Goal: Task Accomplishment & Management: Use online tool/utility

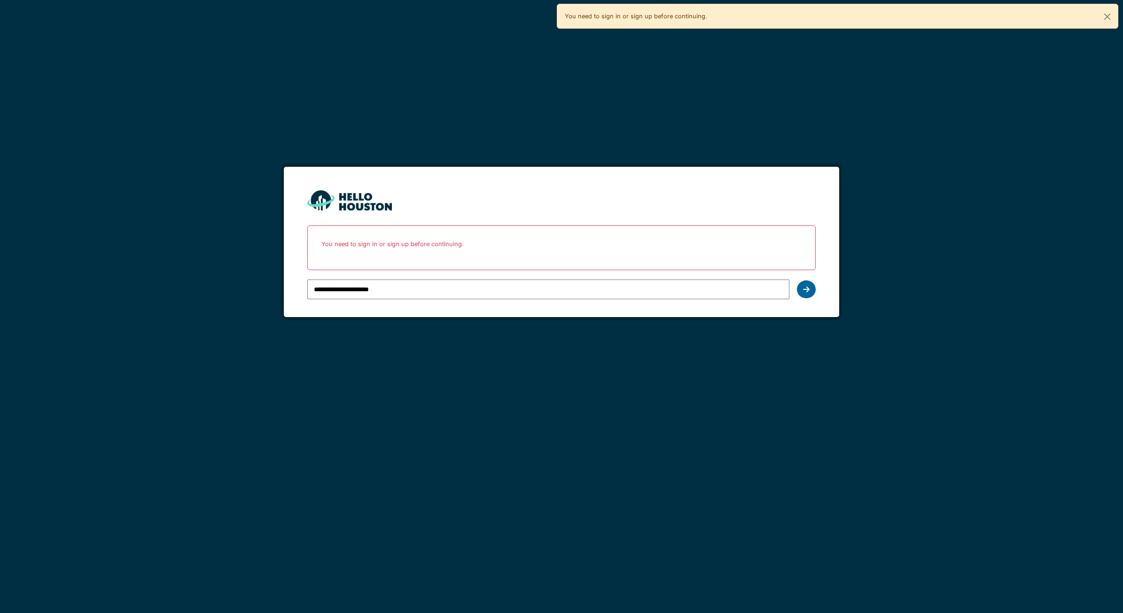
click at [811, 289] on div at bounding box center [806, 289] width 19 height 18
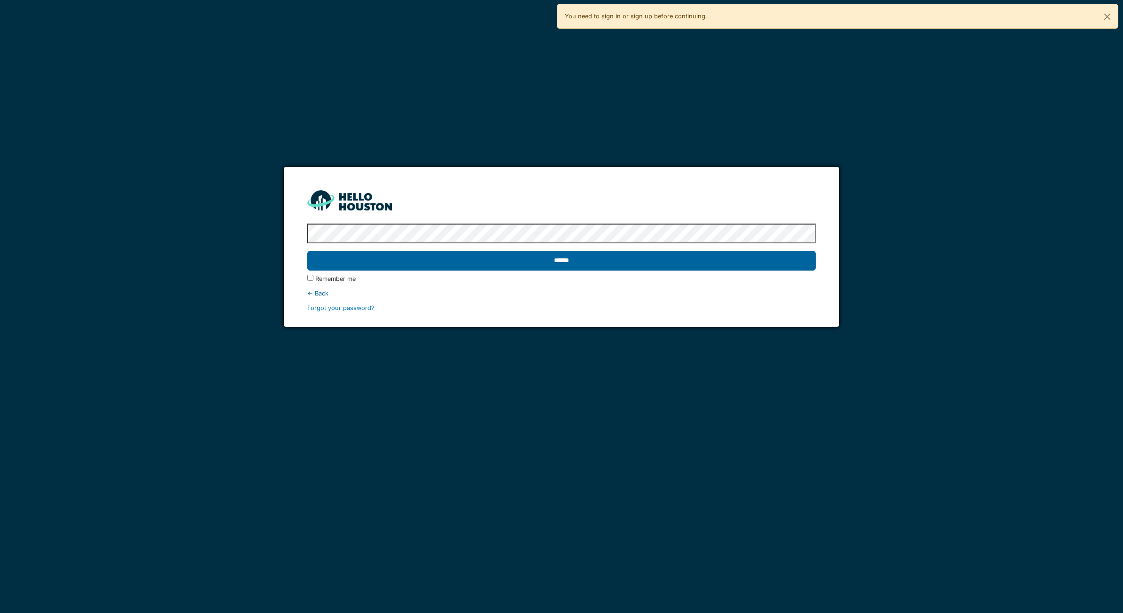
click at [580, 259] on input "******" at bounding box center [561, 261] width 508 height 20
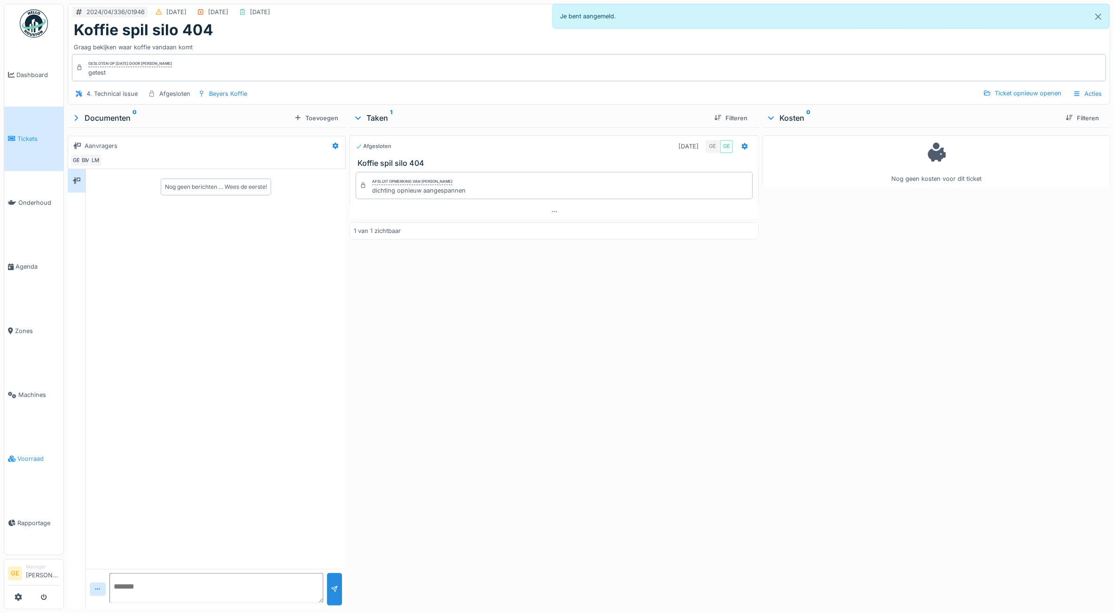
drag, startPoint x: 0, startPoint y: 0, endPoint x: 34, endPoint y: 447, distance: 448.0
click at [34, 454] on span "Voorraad" at bounding box center [38, 458] width 42 height 9
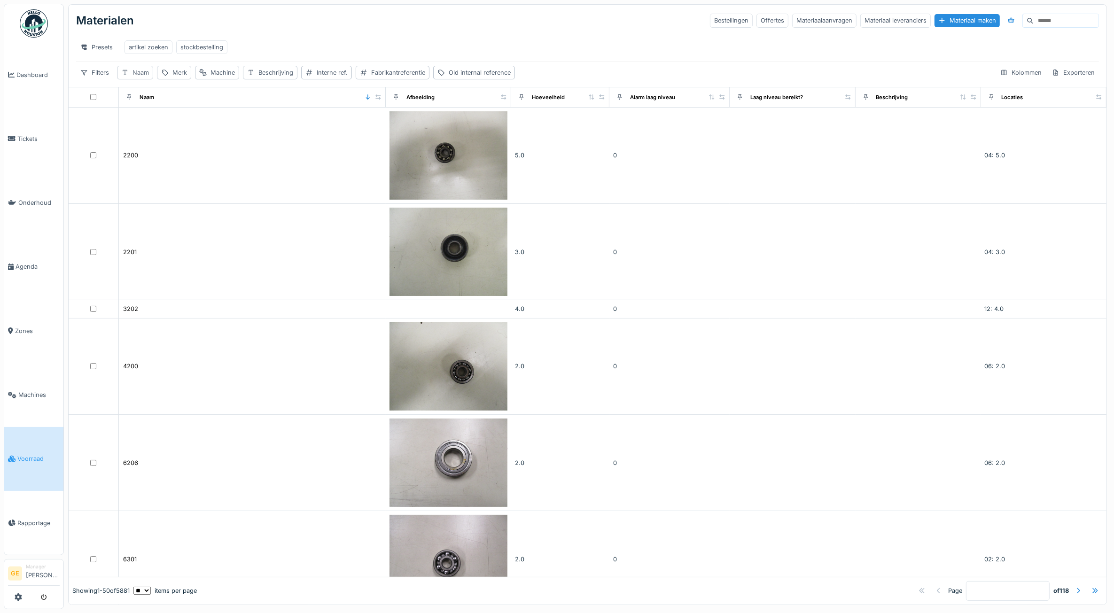
click at [143, 77] on div "Naam" at bounding box center [140, 72] width 16 height 9
click at [201, 128] on input "Naam" at bounding box center [169, 127] width 95 height 20
type input "******"
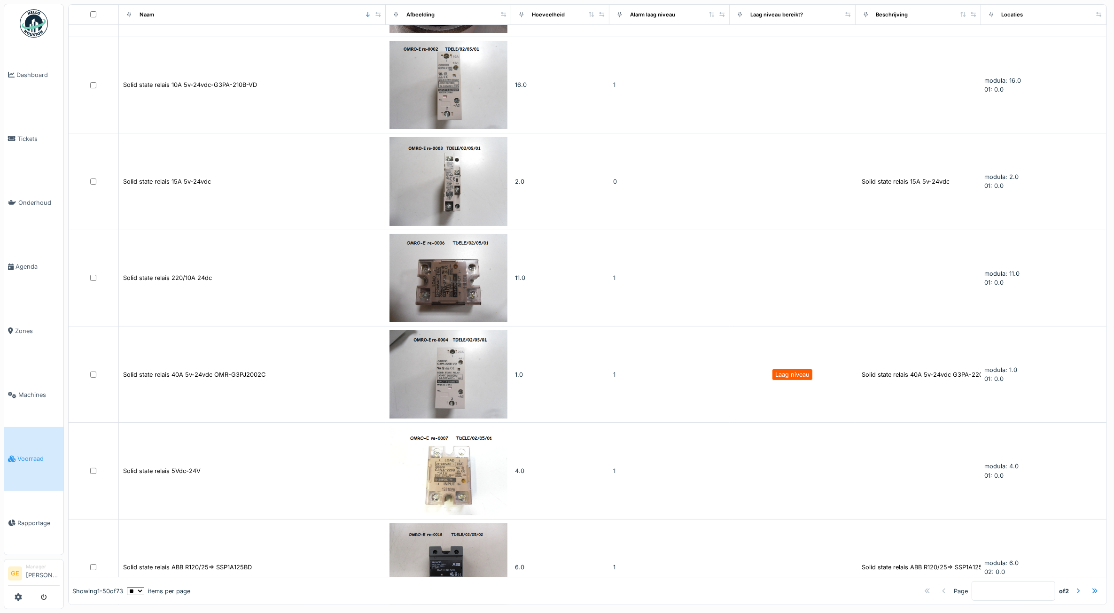
scroll to position [4464, 0]
click at [1074, 586] on div at bounding box center [1078, 590] width 8 height 9
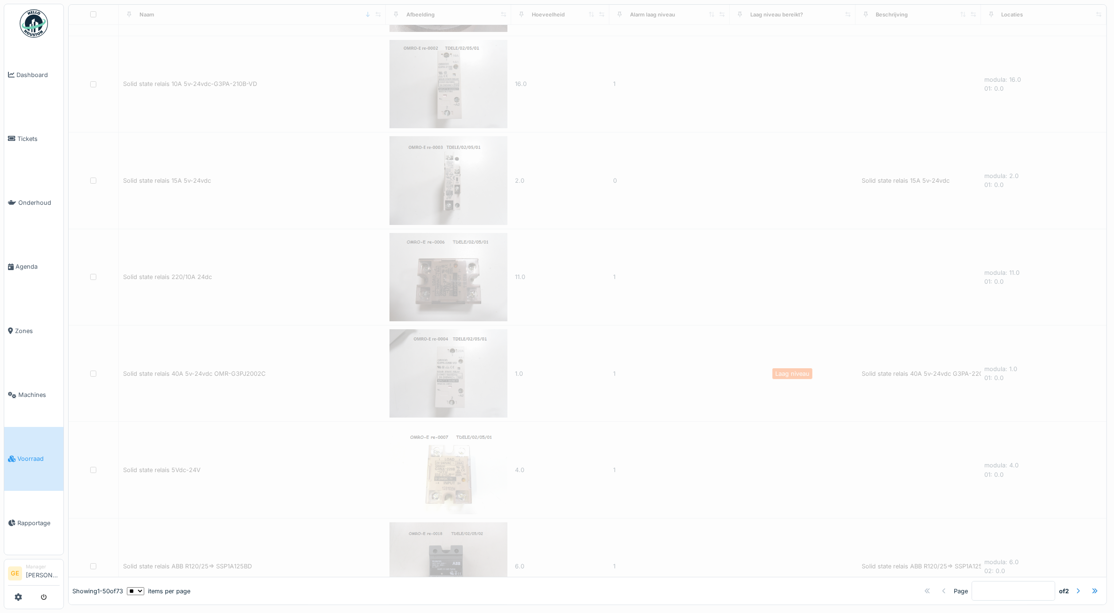
type input "*"
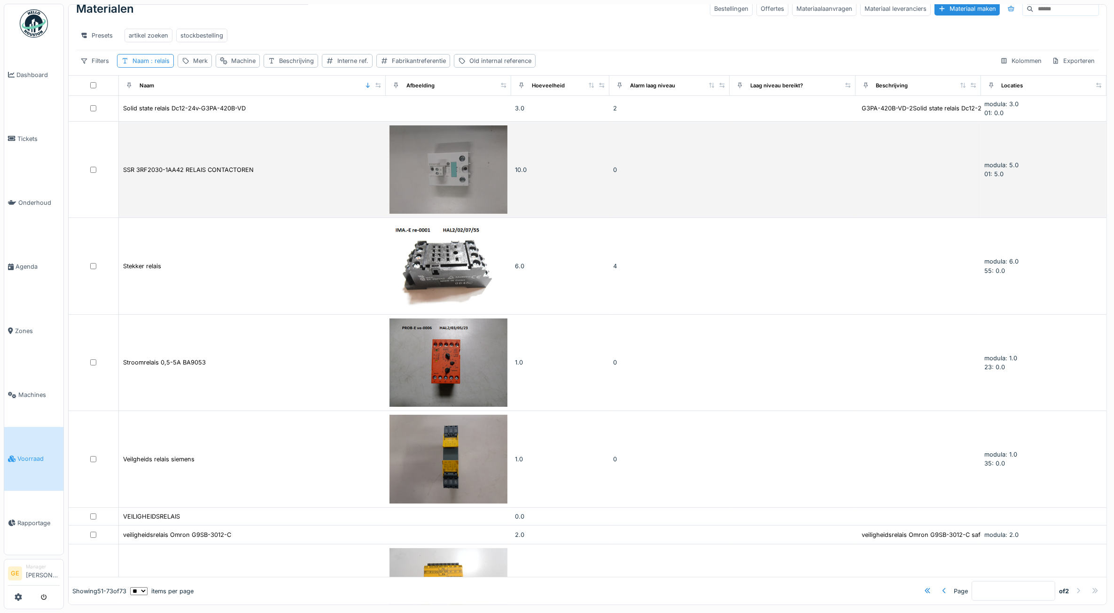
scroll to position [0, 0]
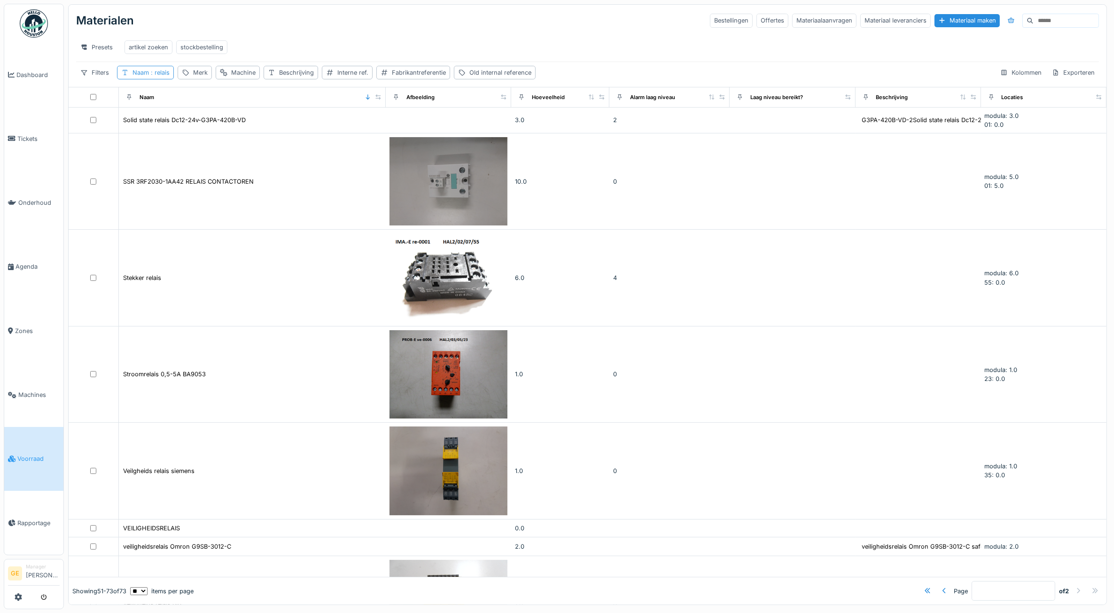
click at [160, 76] on span ": relais" at bounding box center [159, 72] width 21 height 7
click at [162, 123] on input "******" at bounding box center [169, 127] width 95 height 20
type input "*"
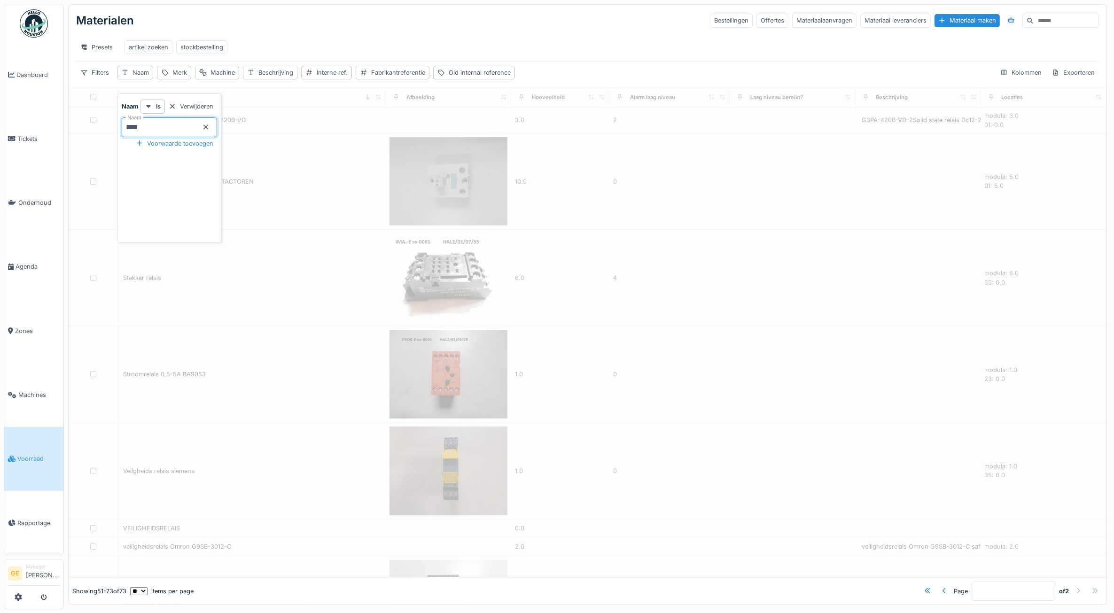
type input "*****"
type input "*"
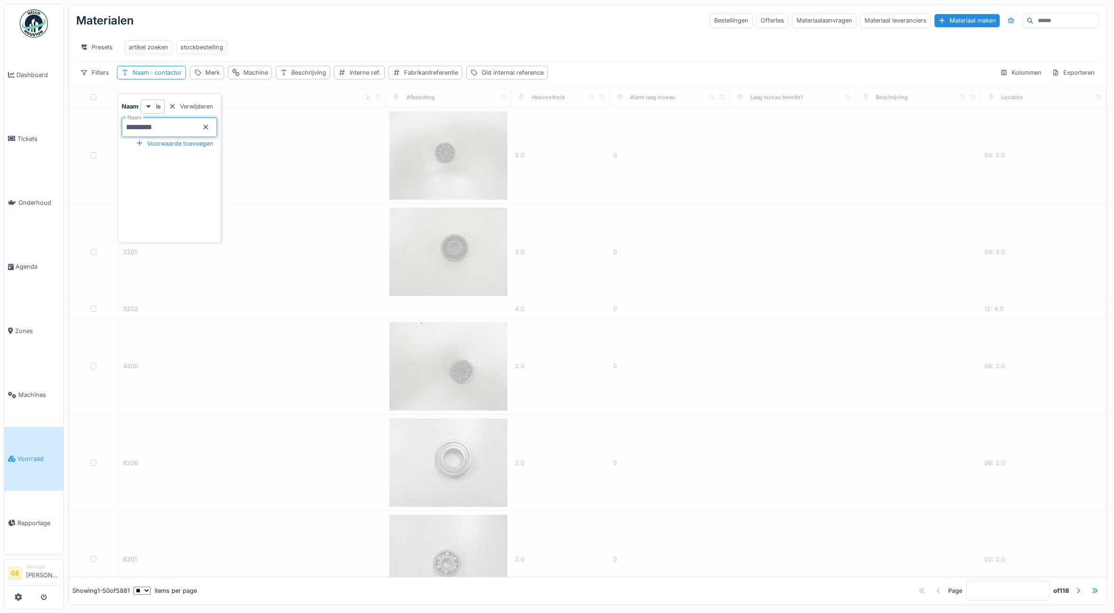
type input "*********"
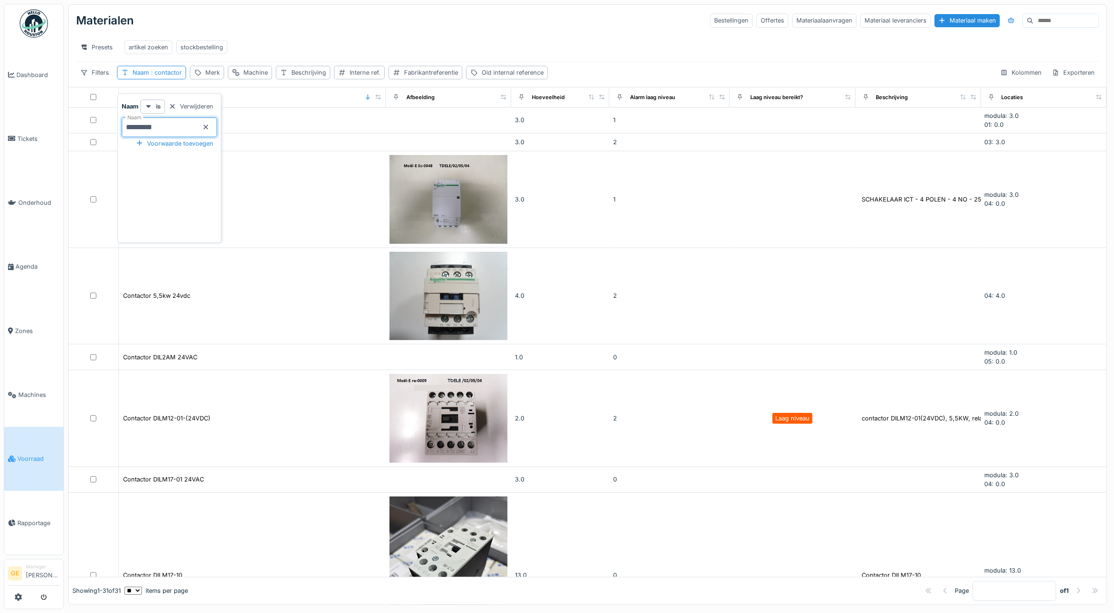
click at [370, 28] on div "Materialen Bestellingen Offertes Materiaalaanvragen Materiaal leveranciers Mate…" at bounding box center [587, 20] width 1023 height 24
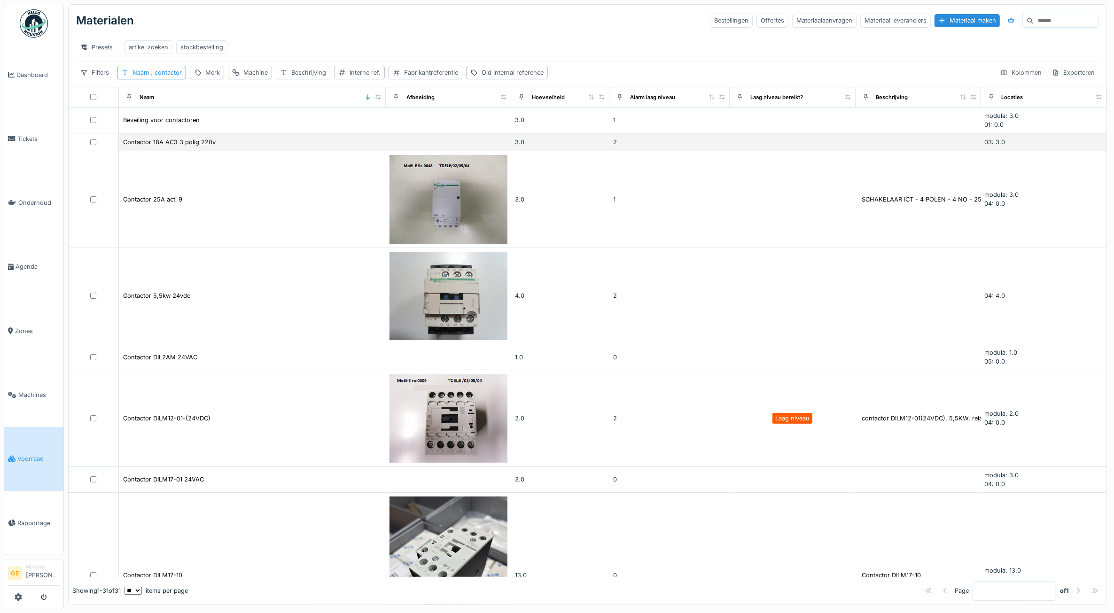
click at [260, 147] on div "Contactor 18A AC3 3 polig 220v" at bounding box center [252, 142] width 259 height 10
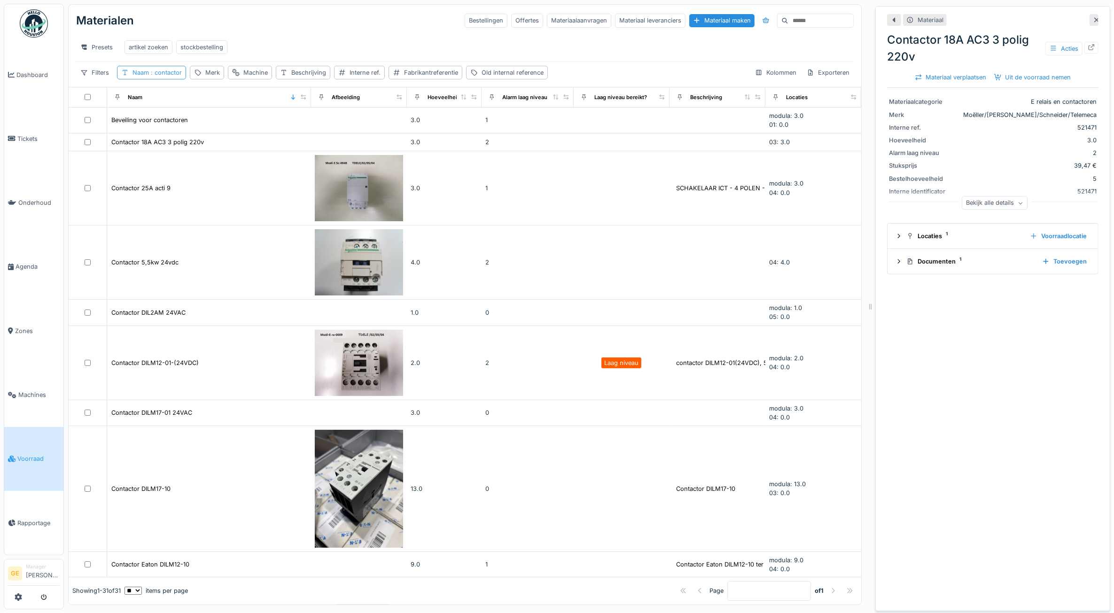
click at [173, 77] on div "Naam : contactor" at bounding box center [156, 72] width 49 height 9
click at [210, 124] on icon at bounding box center [206, 127] width 8 height 6
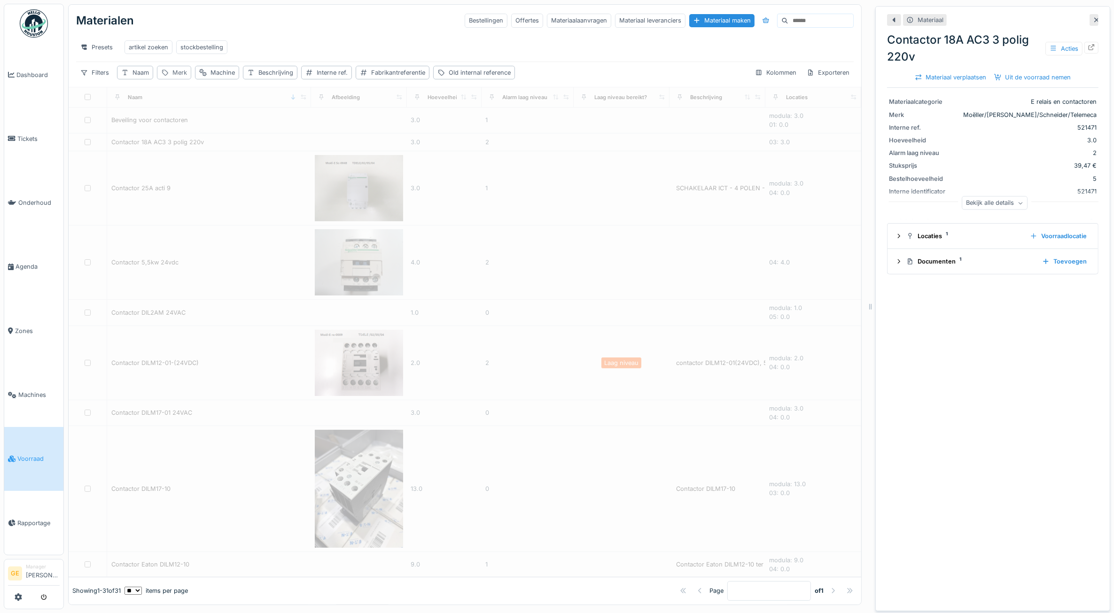
click at [186, 73] on div "Merk" at bounding box center [179, 72] width 15 height 9
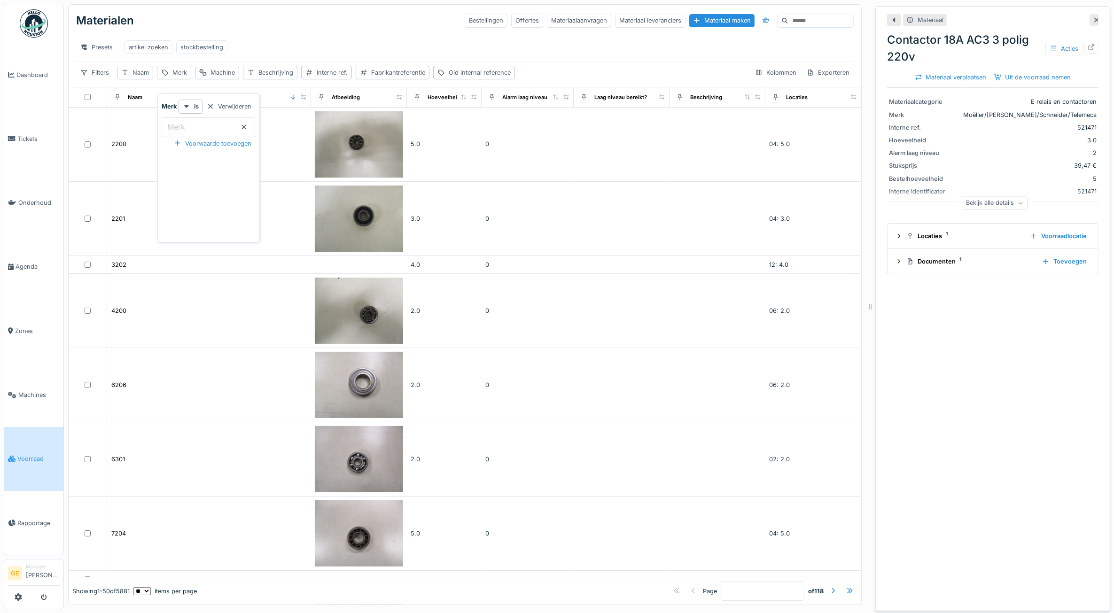
click at [190, 117] on input "Merk" at bounding box center [208, 127] width 93 height 20
type input "*****"
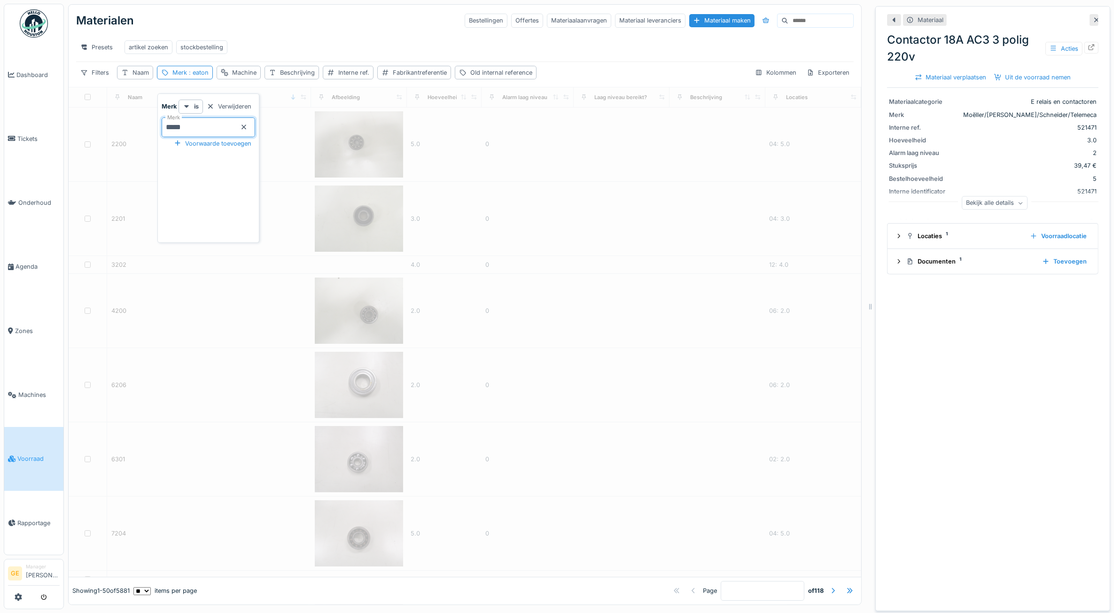
click at [306, 16] on div "Materialen Bestellingen Offertes Materiaalaanvragen Materiaal leveranciers Mate…" at bounding box center [464, 20] width 777 height 24
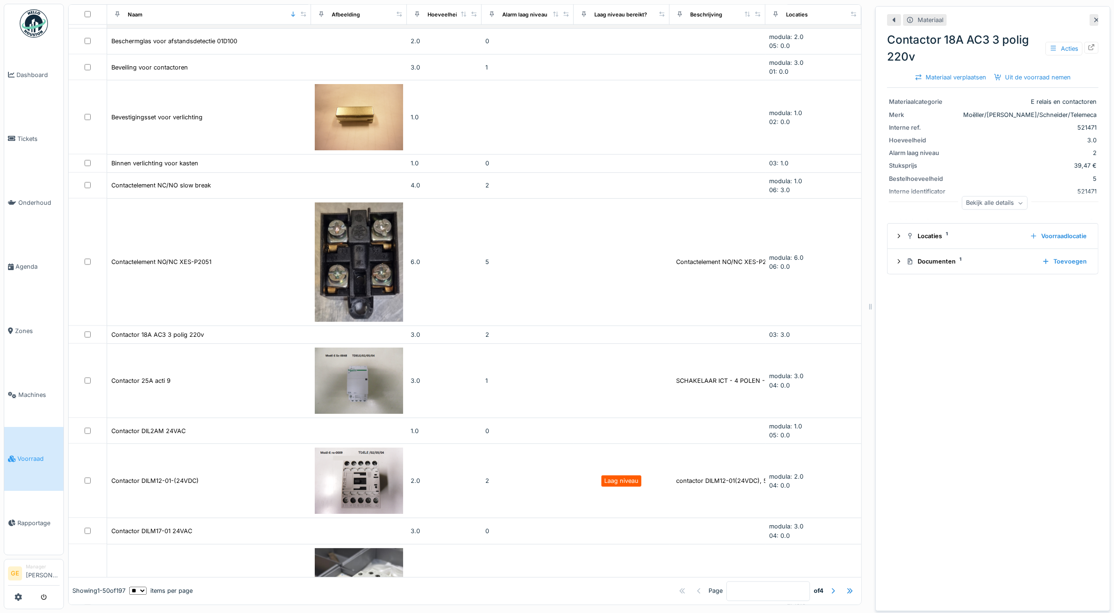
scroll to position [1938, 0]
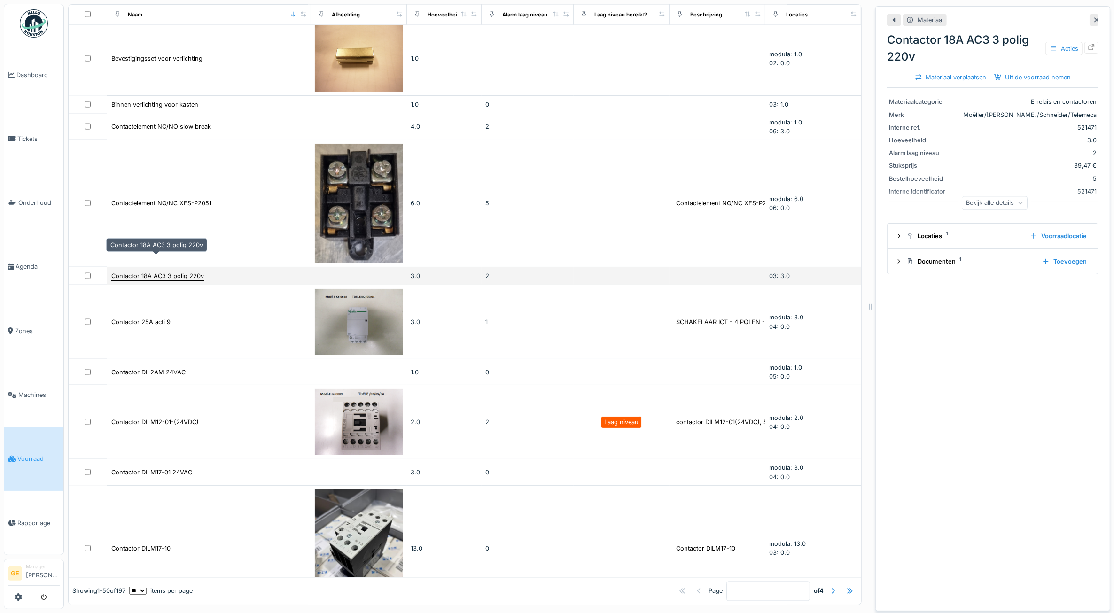
click at [186, 272] on div "Contactor 18A AC3 3 polig 220v" at bounding box center [157, 276] width 93 height 9
click at [1088, 44] on icon at bounding box center [1092, 47] width 8 height 6
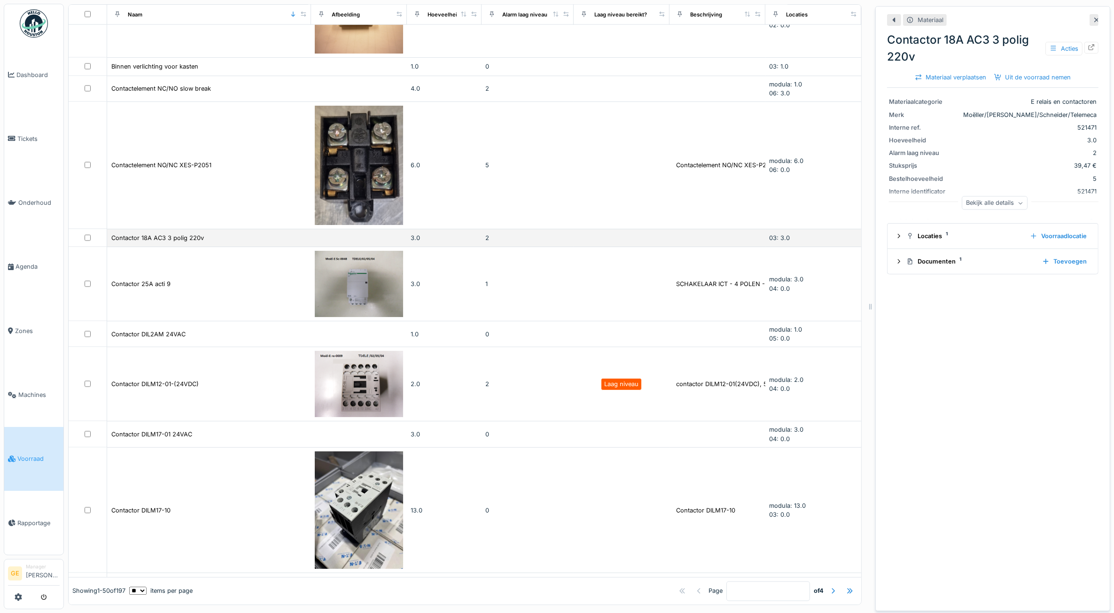
scroll to position [1997, 0]
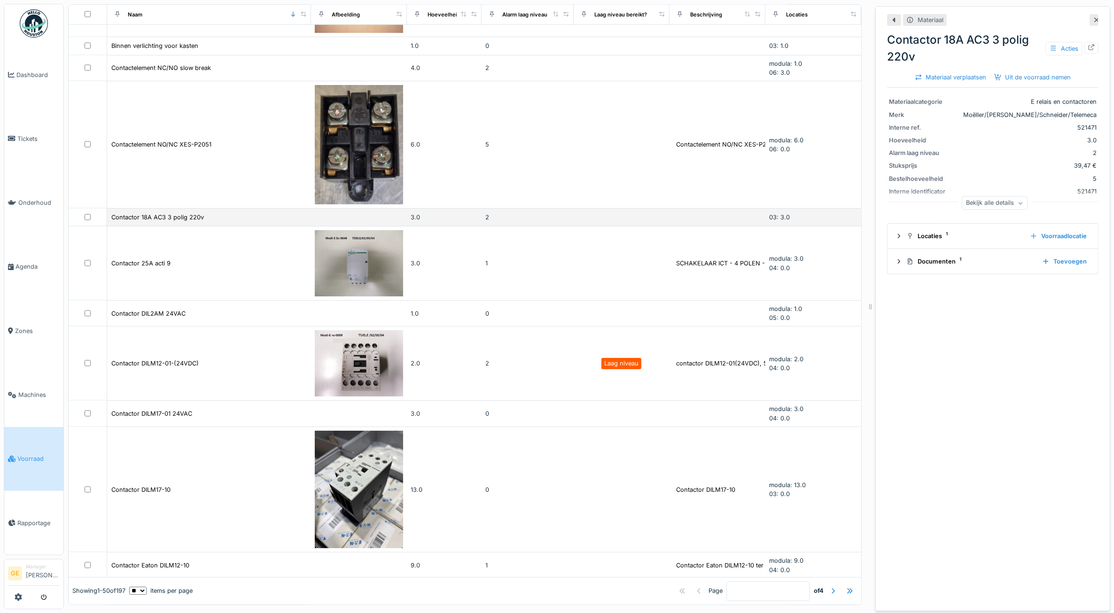
click at [235, 212] on div "Contactor 18A AC3 3 polig 220v" at bounding box center [209, 217] width 196 height 10
click at [1088, 44] on icon at bounding box center [1092, 47] width 8 height 6
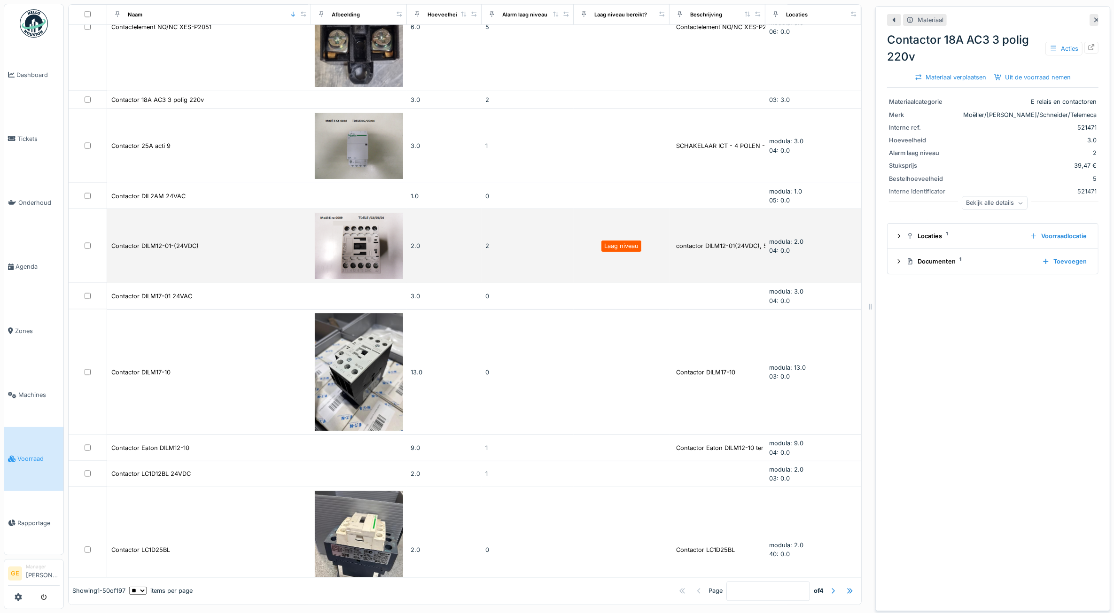
scroll to position [2136, 0]
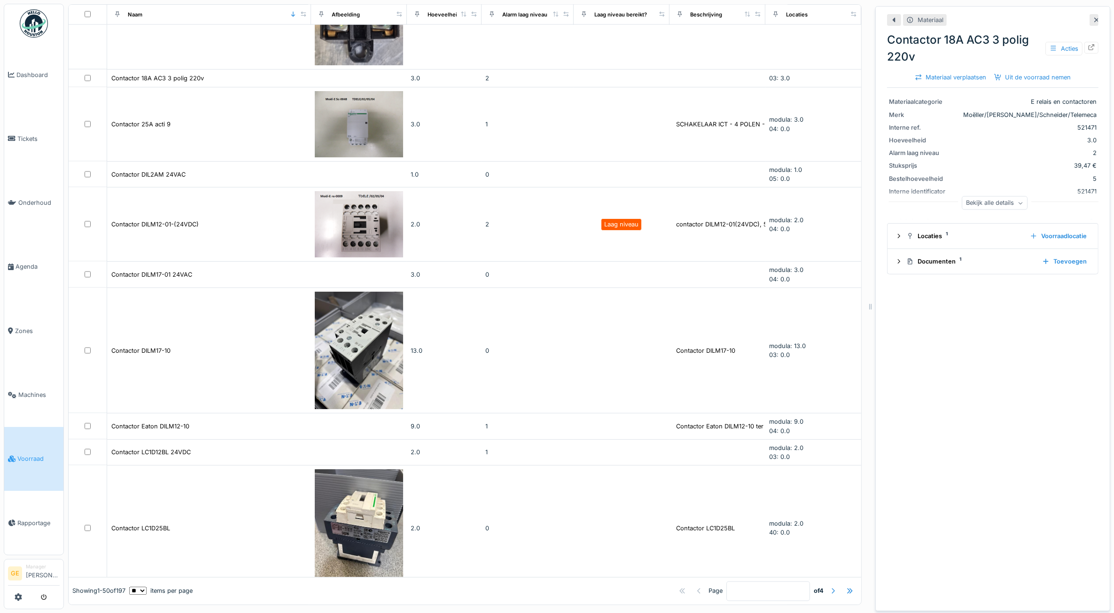
click at [829, 586] on div at bounding box center [833, 590] width 8 height 9
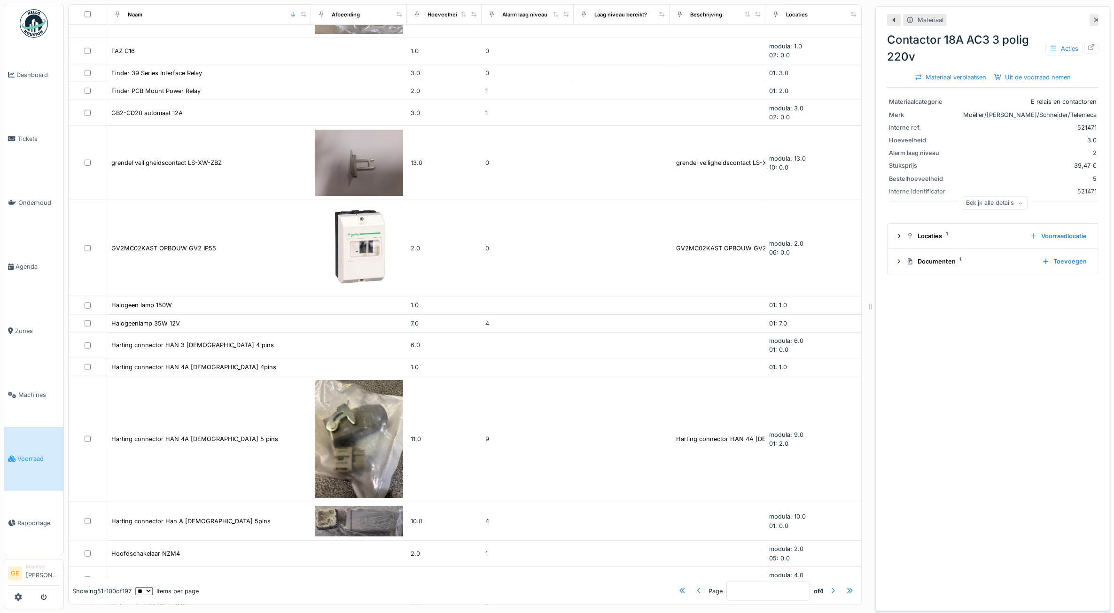
scroll to position [1622, 0]
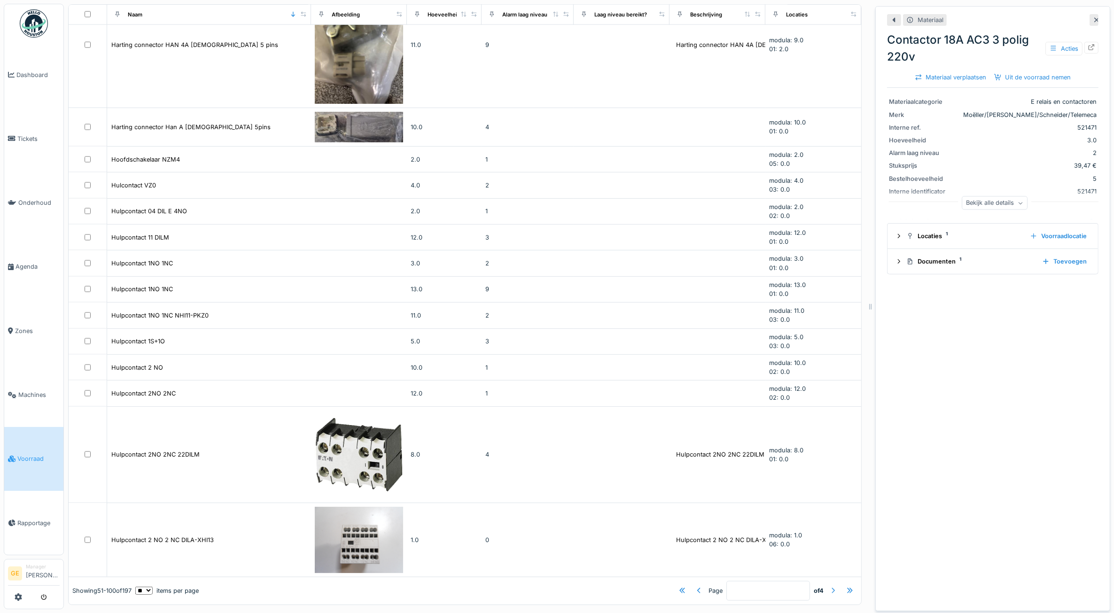
click at [829, 586] on div at bounding box center [833, 590] width 8 height 9
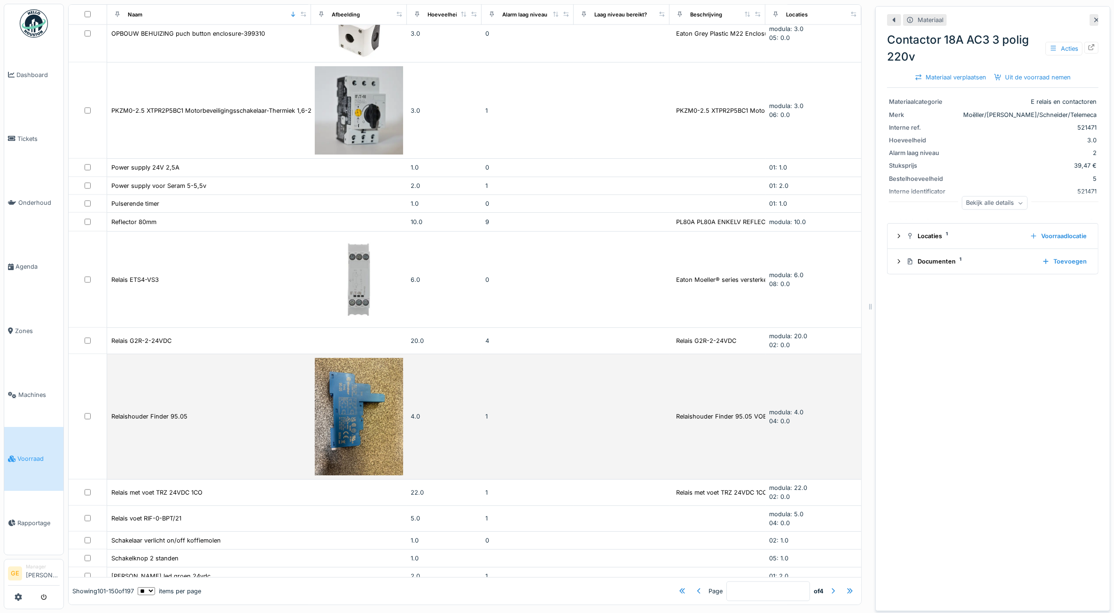
scroll to position [1601, 0]
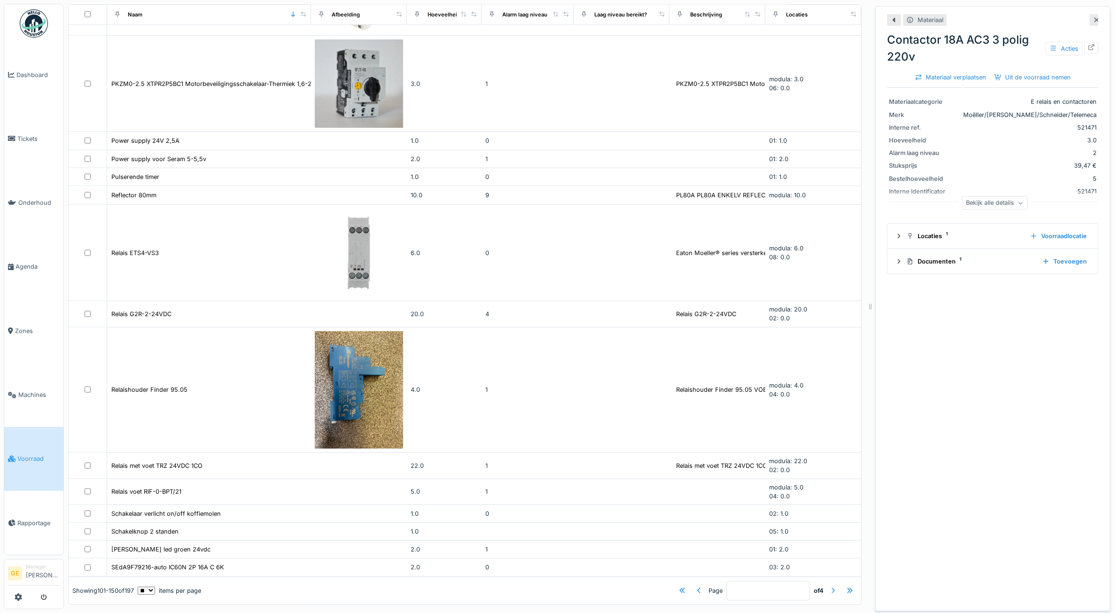
click at [829, 586] on div at bounding box center [833, 590] width 8 height 9
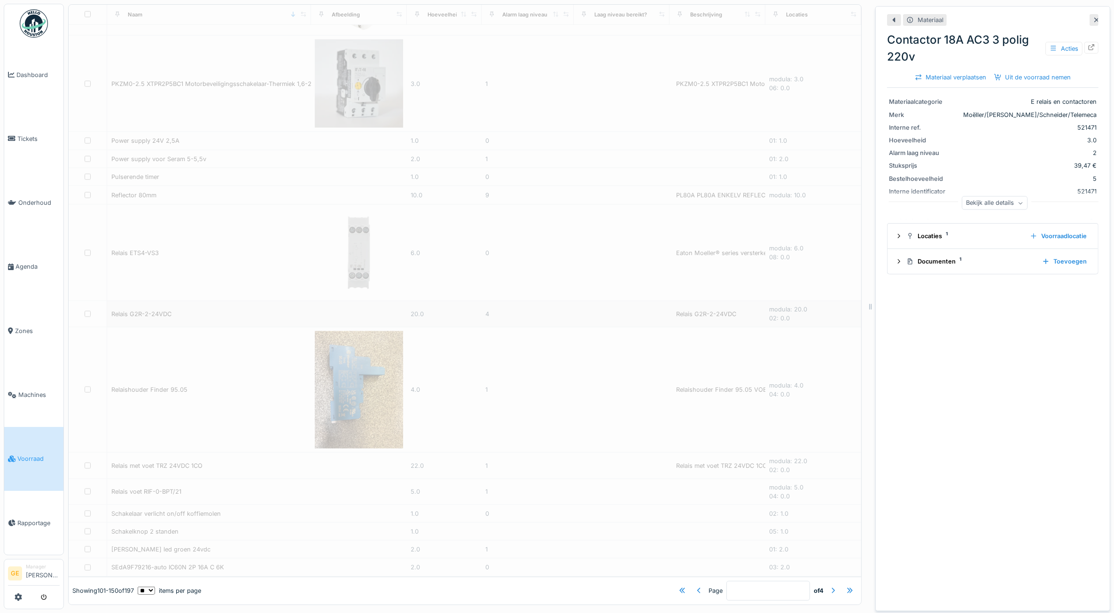
type input "*"
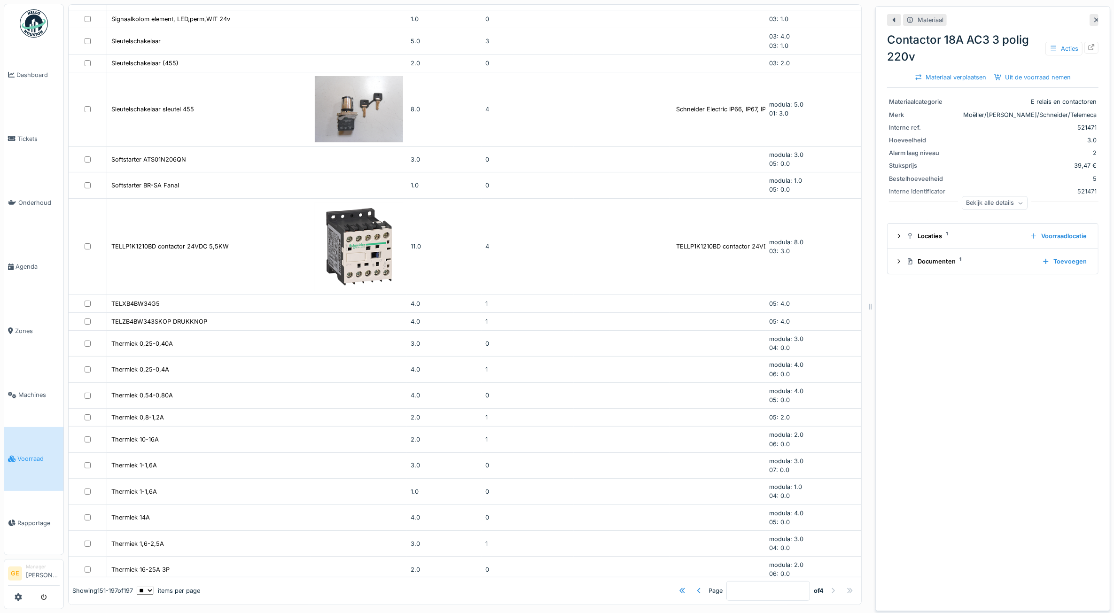
scroll to position [0, 0]
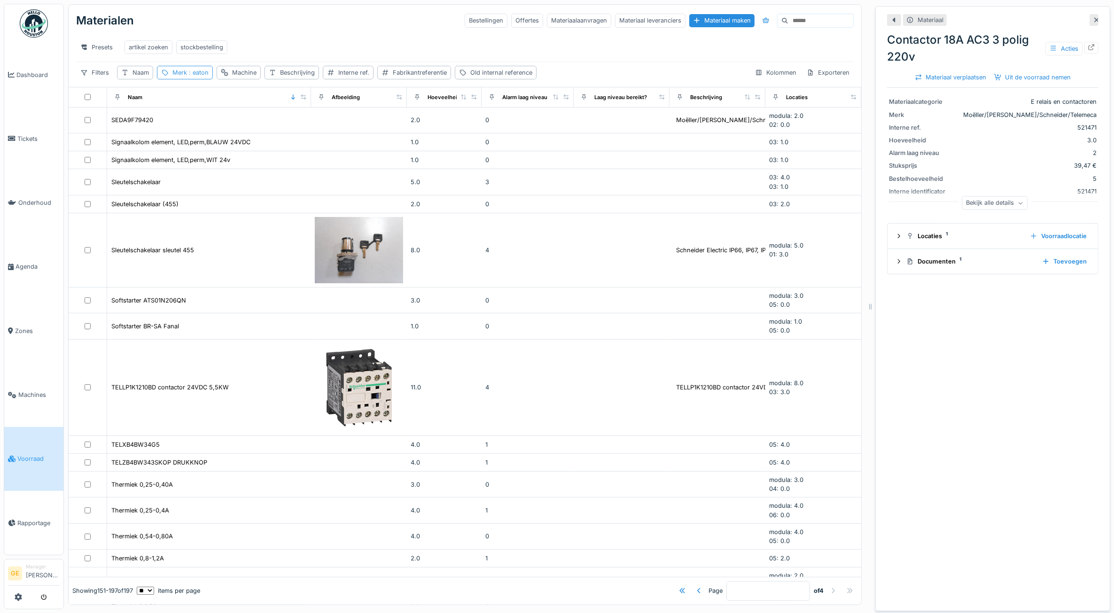
click at [201, 72] on span ": eaton" at bounding box center [198, 72] width 22 height 7
click at [221, 117] on input "*****" at bounding box center [208, 127] width 93 height 20
type input "*"
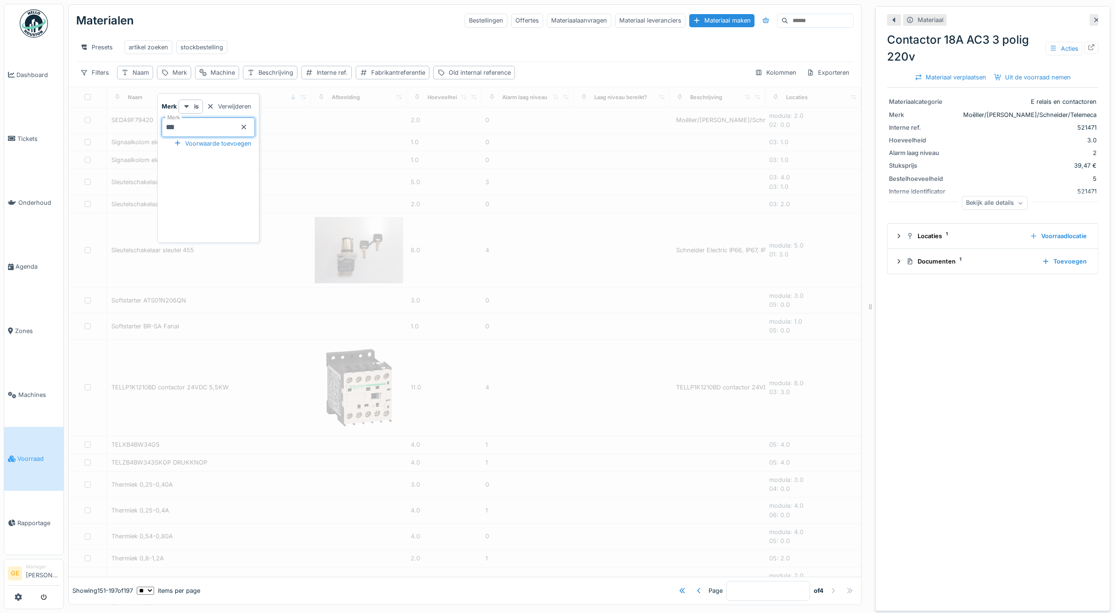
type input "****"
type input "*"
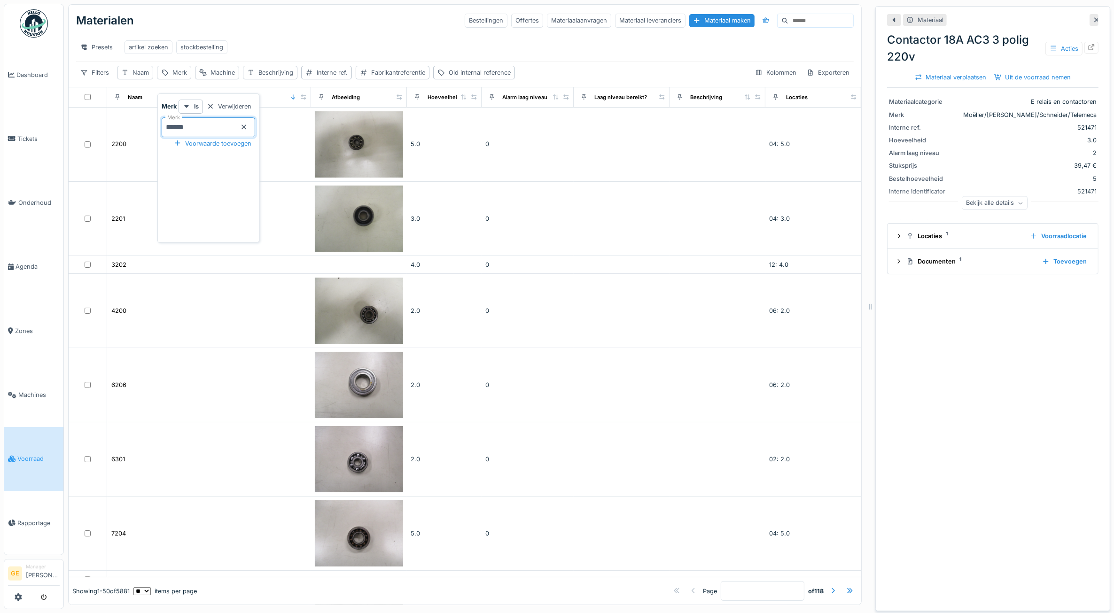
type input "******"
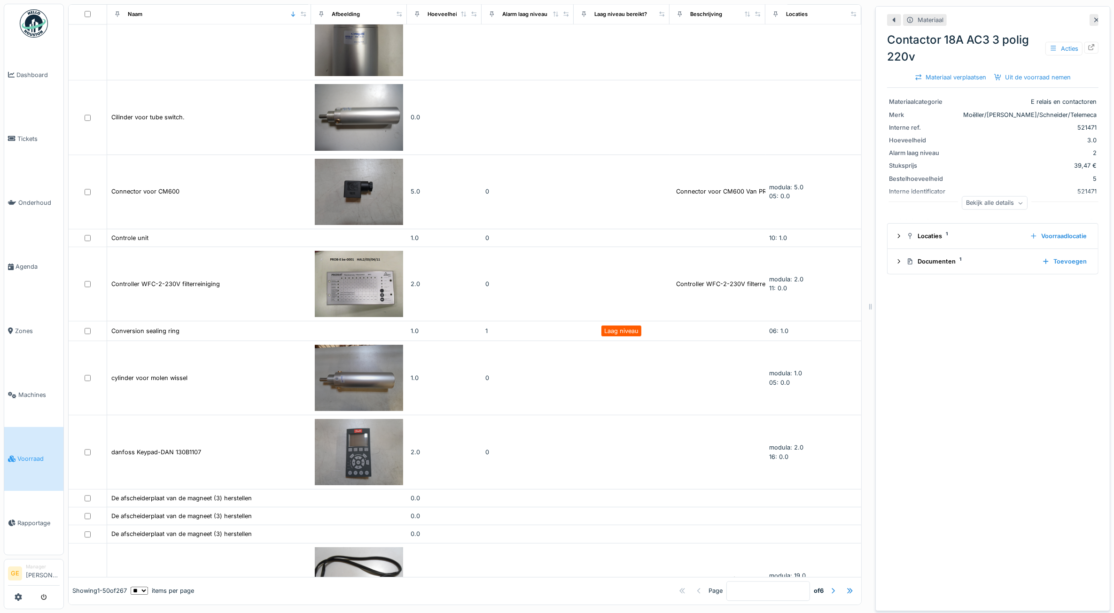
scroll to position [2749, 0]
click at [829, 586] on div at bounding box center [833, 590] width 8 height 9
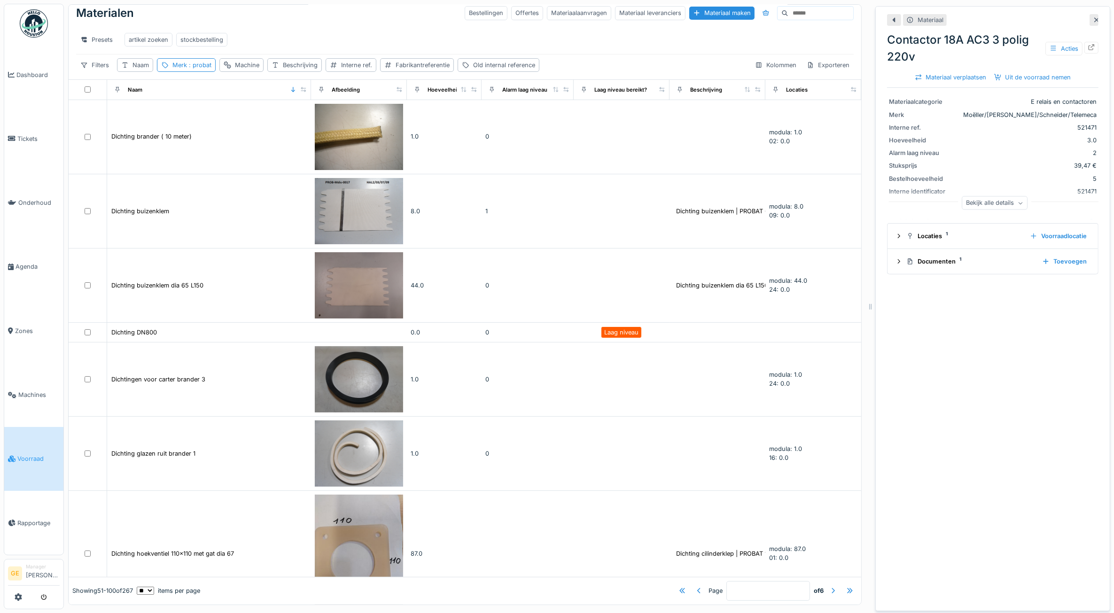
scroll to position [0, 0]
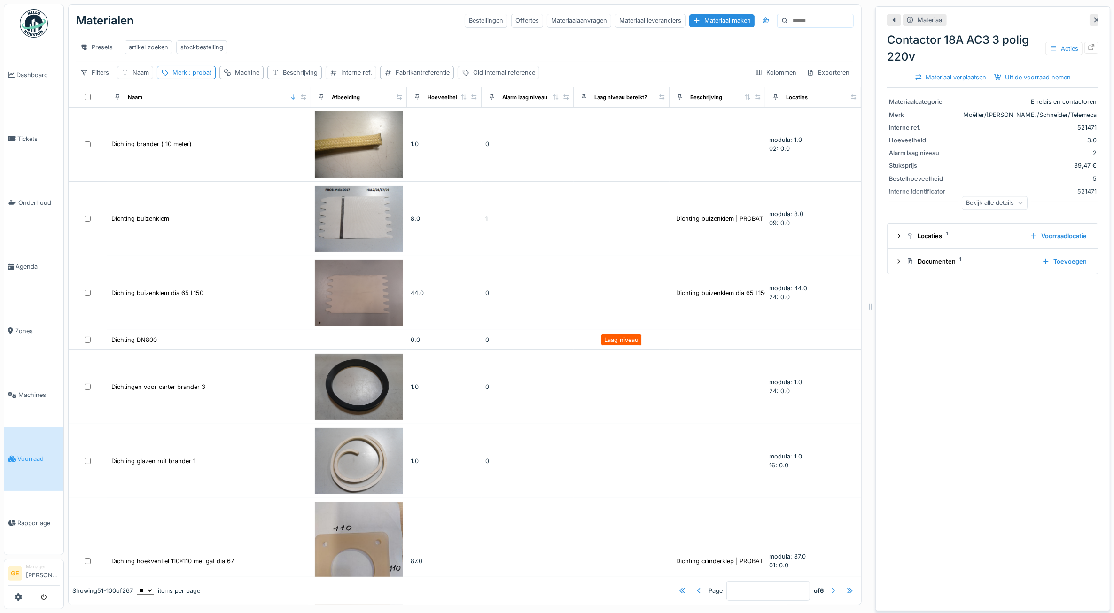
click at [829, 586] on div at bounding box center [833, 590] width 8 height 9
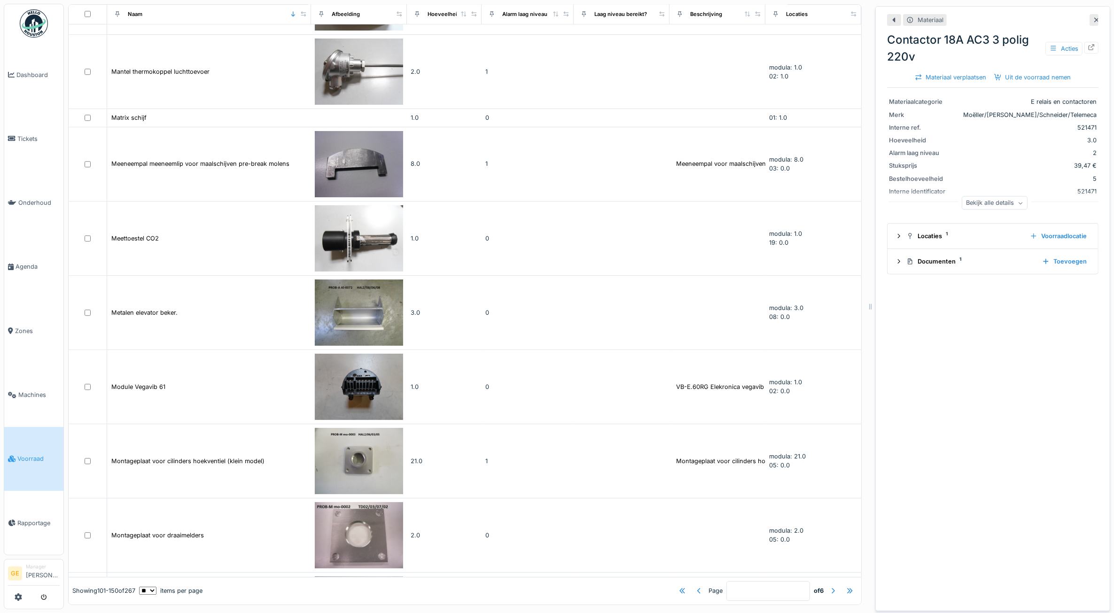
scroll to position [3245, 0]
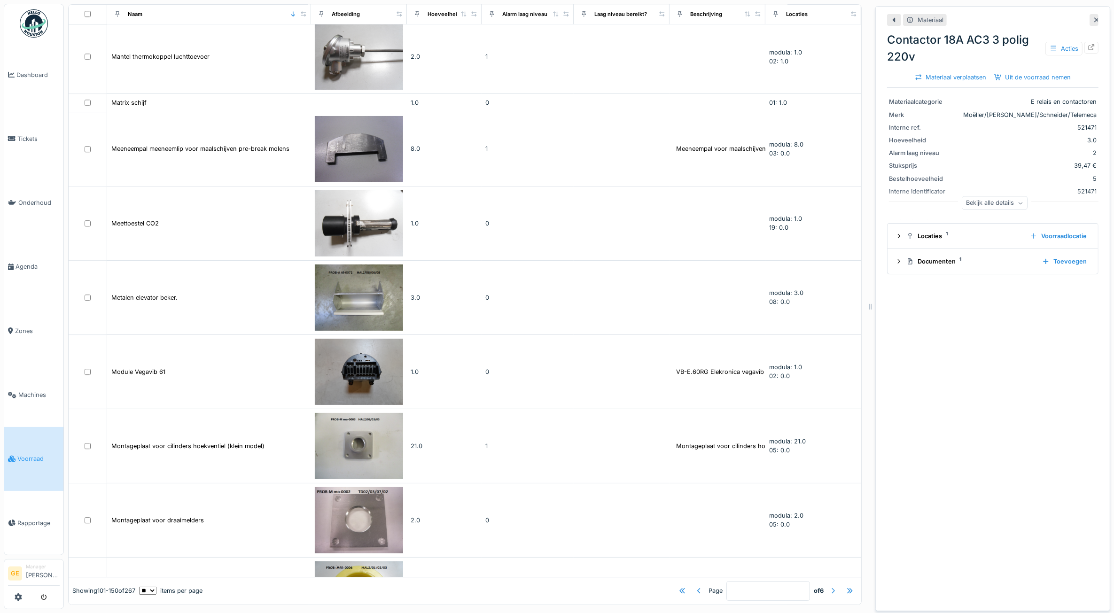
click at [829, 586] on div at bounding box center [833, 590] width 8 height 9
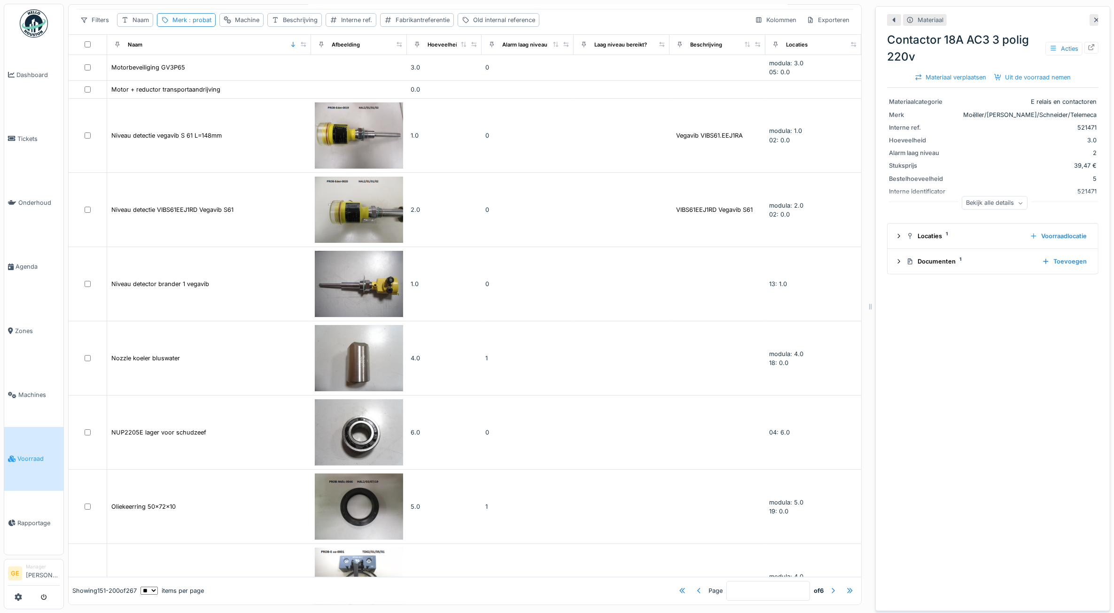
scroll to position [0, 0]
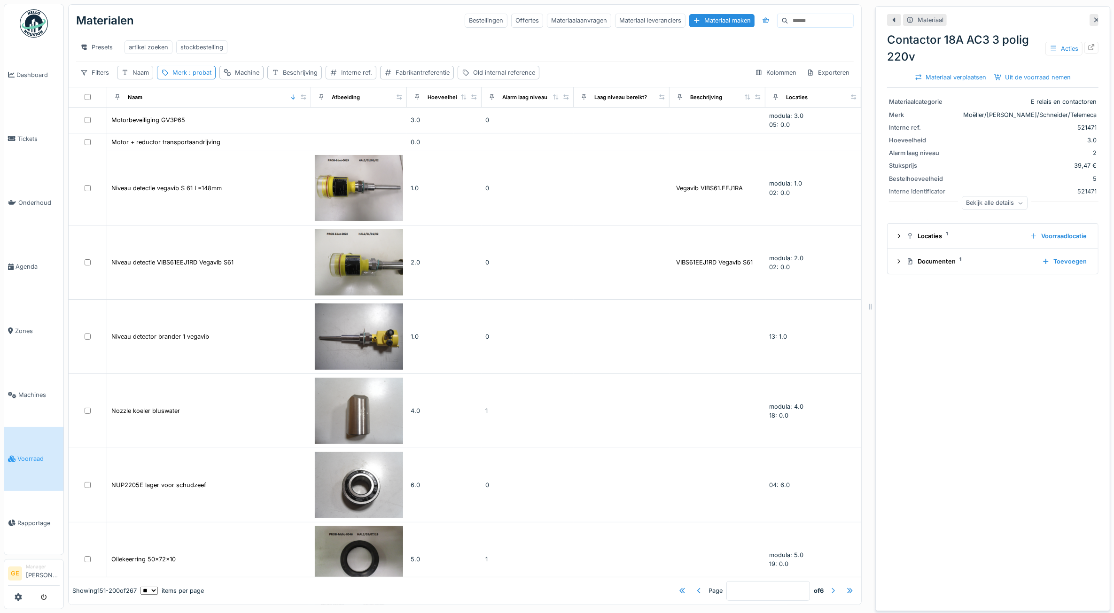
click at [829, 586] on div at bounding box center [833, 590] width 8 height 9
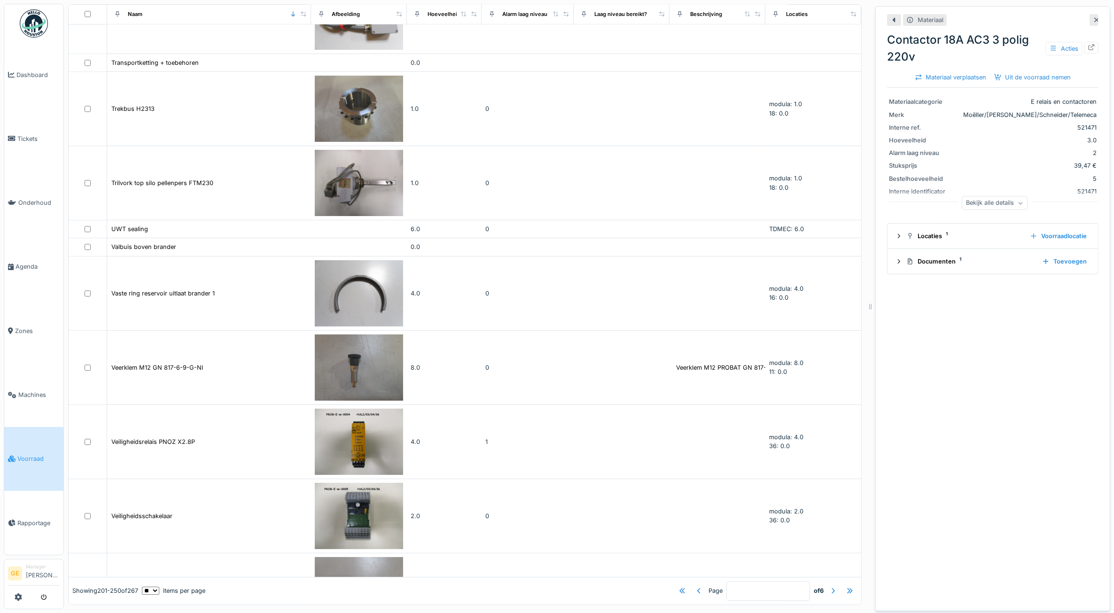
scroll to position [3005, 0]
click at [829, 586] on div at bounding box center [833, 590] width 8 height 9
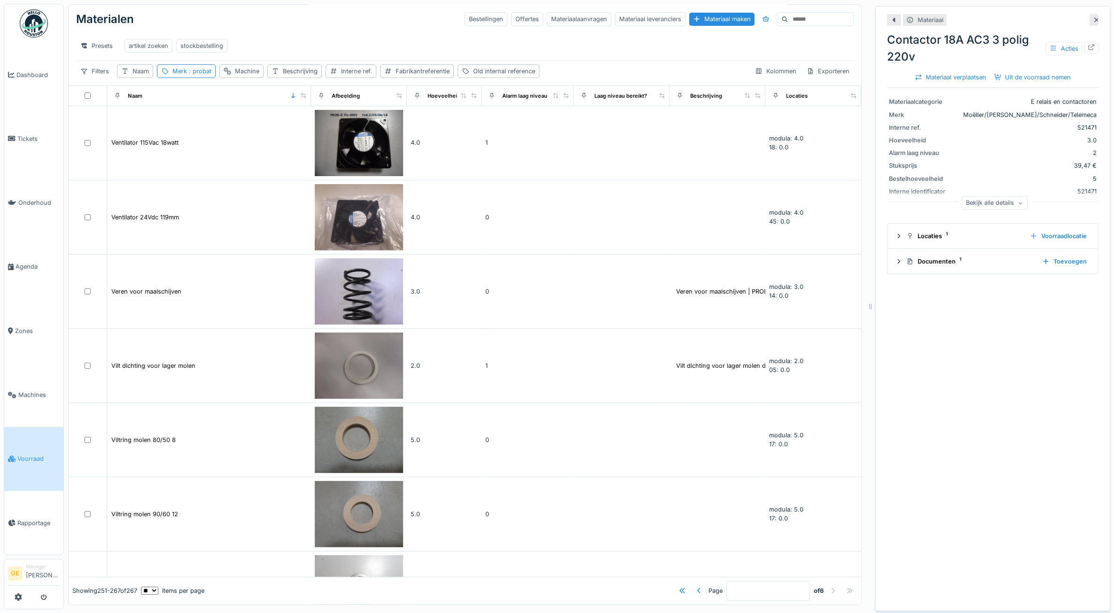
scroll to position [0, 0]
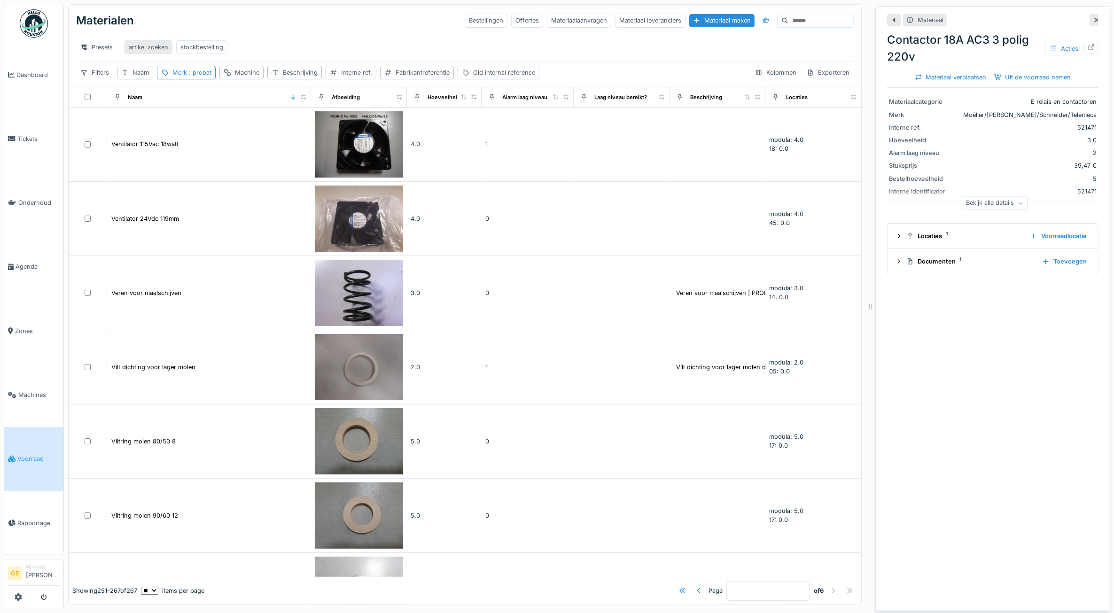
click at [152, 43] on div "artikel zoeken" at bounding box center [148, 47] width 39 height 9
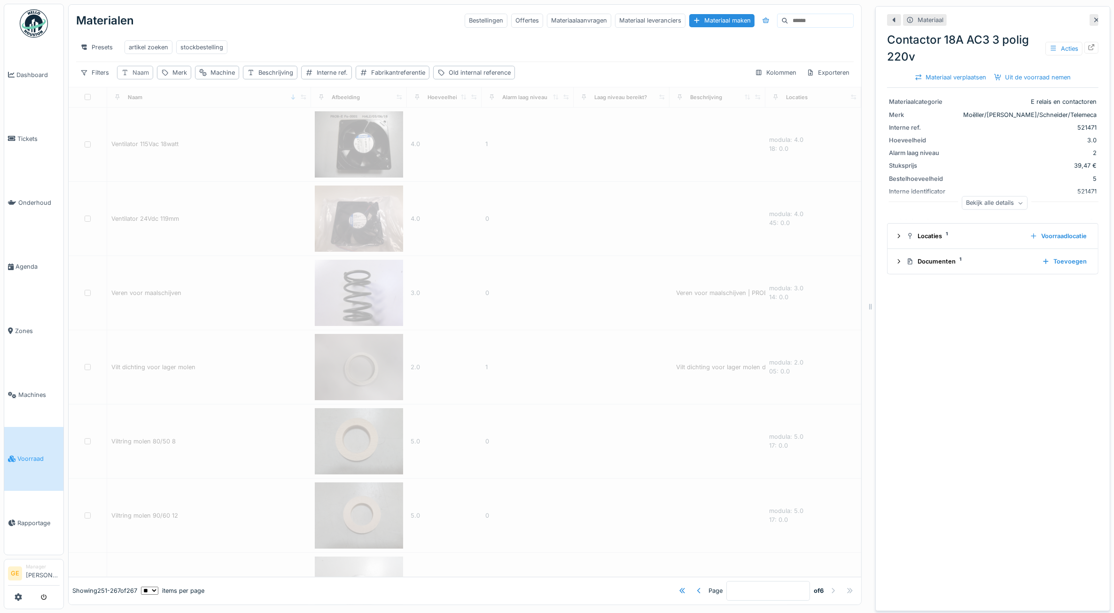
click at [140, 71] on div "Naam" at bounding box center [140, 72] width 16 height 9
type input "*"
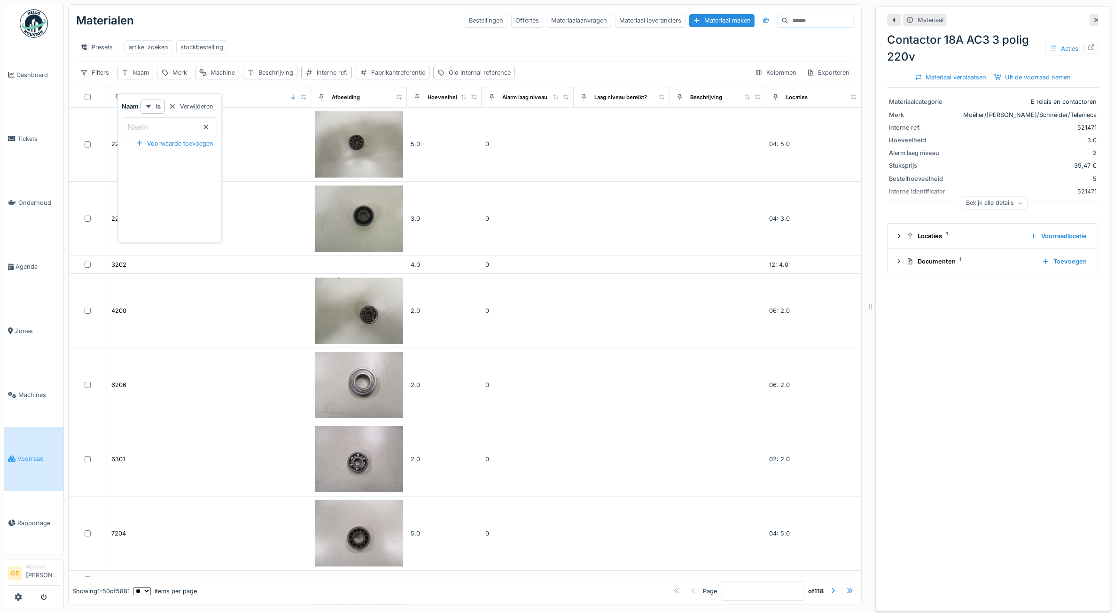
click at [170, 123] on input "Naam" at bounding box center [169, 127] width 95 height 20
type input "*******"
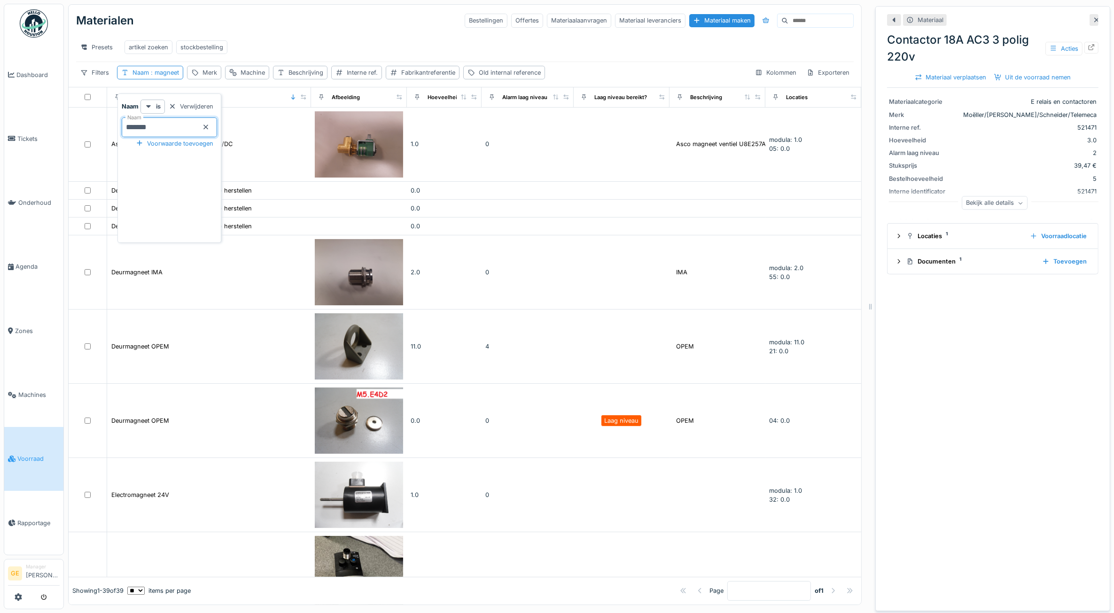
click at [400, 43] on div "Presets artikel zoeken stockbestelling" at bounding box center [464, 47] width 777 height 21
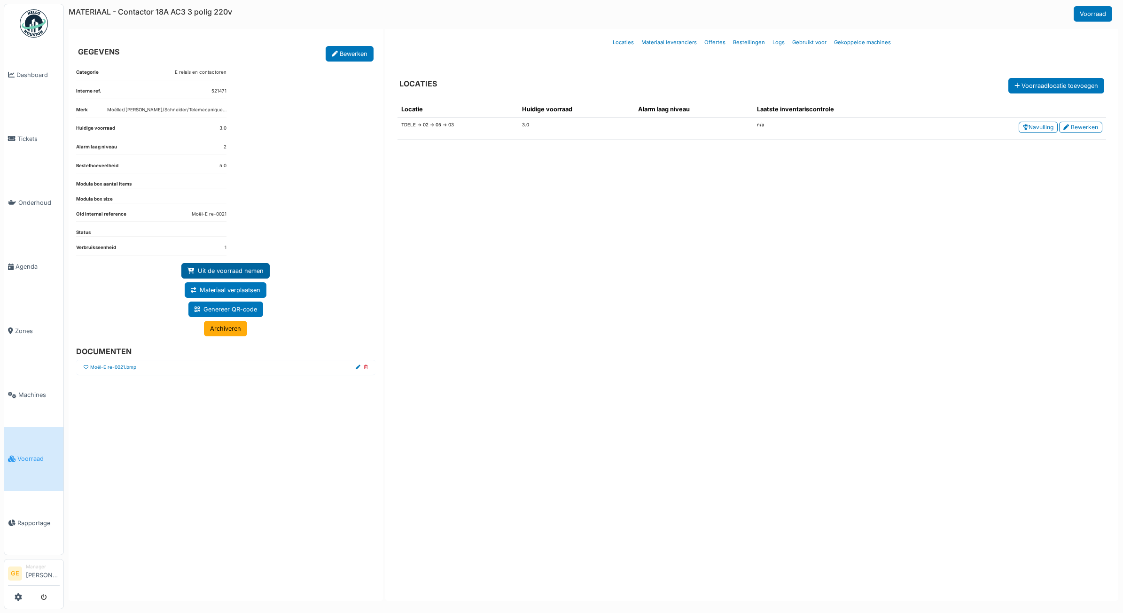
click at [238, 268] on link "Uit de voorraad nemen" at bounding box center [225, 271] width 88 height 16
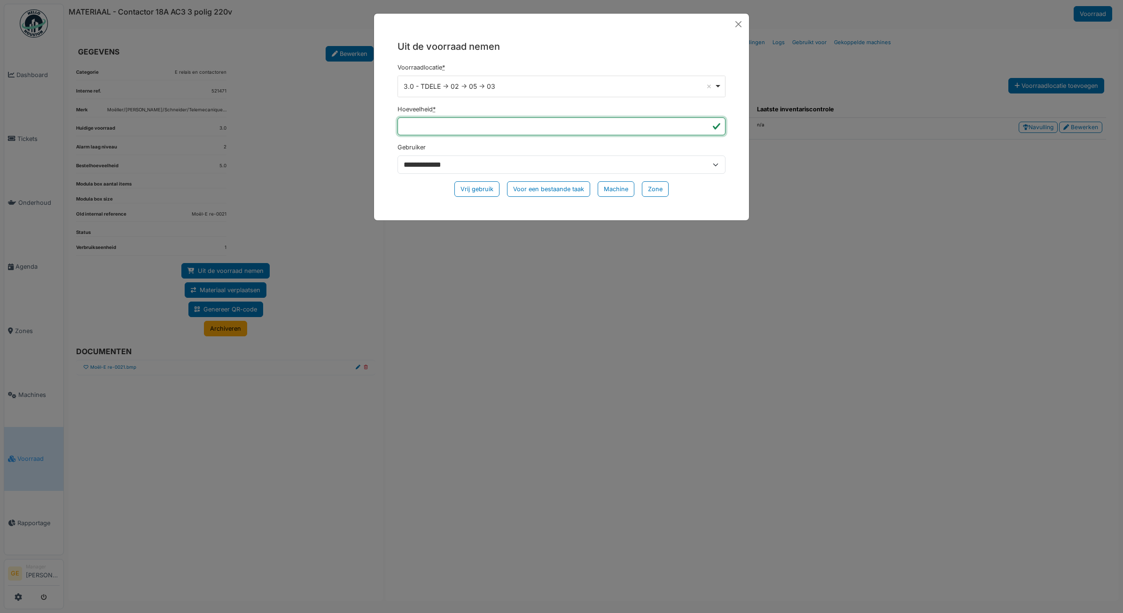
click at [419, 129] on input "*" at bounding box center [561, 126] width 328 height 18
click at [576, 94] on div "**********" at bounding box center [561, 87] width 328 height 22
click at [379, 95] on div "**********" at bounding box center [561, 122] width 375 height 174
click at [736, 27] on button "Close" at bounding box center [738, 24] width 14 height 14
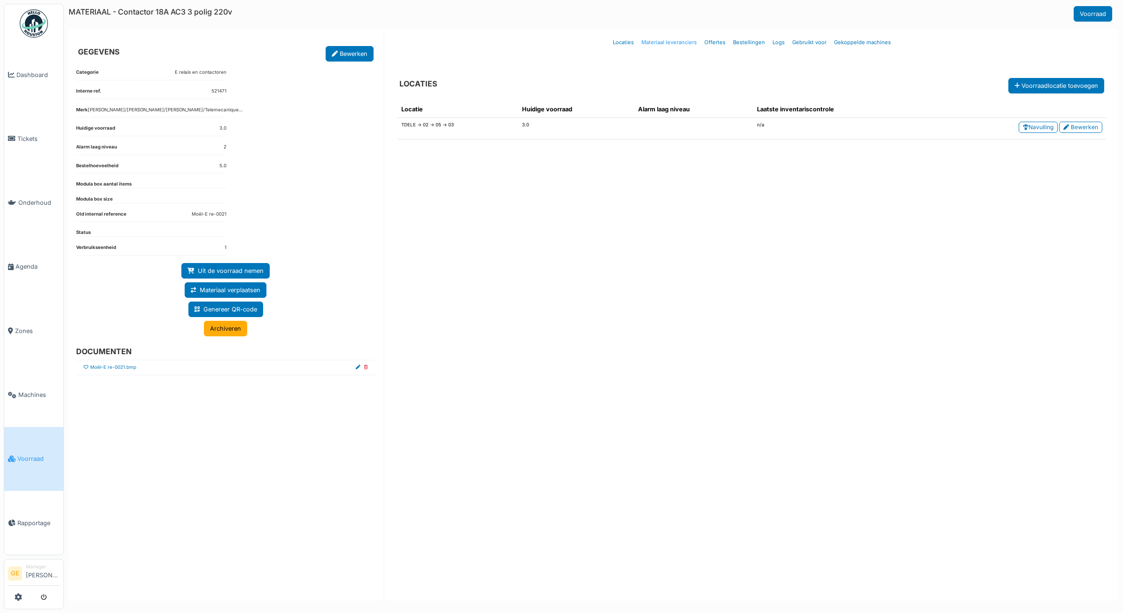
click at [675, 45] on link "Materiaal leveranciers" at bounding box center [669, 42] width 63 height 22
